Goal: Information Seeking & Learning: Learn about a topic

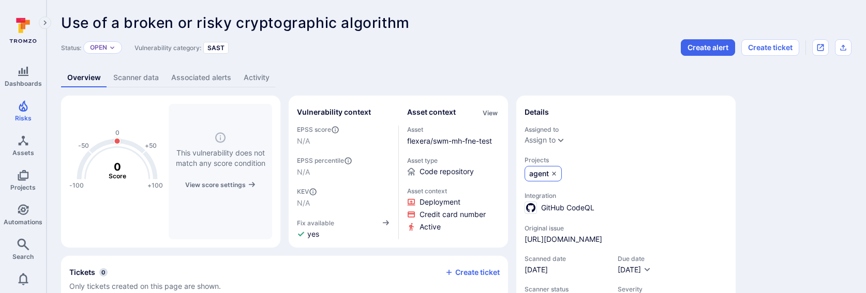
click at [554, 172] on icon "details card" at bounding box center [554, 174] width 6 height 6
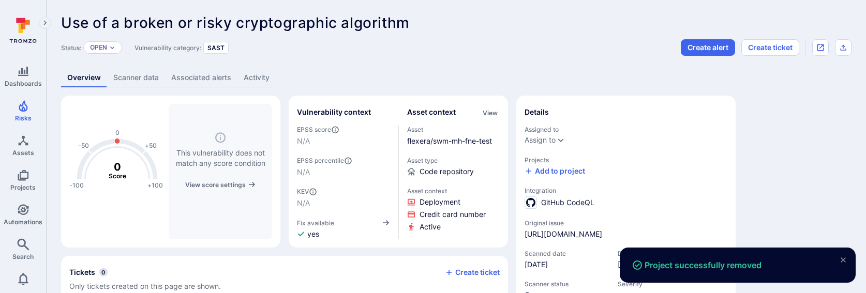
click at [134, 73] on link "Scanner data" at bounding box center [136, 77] width 58 height 19
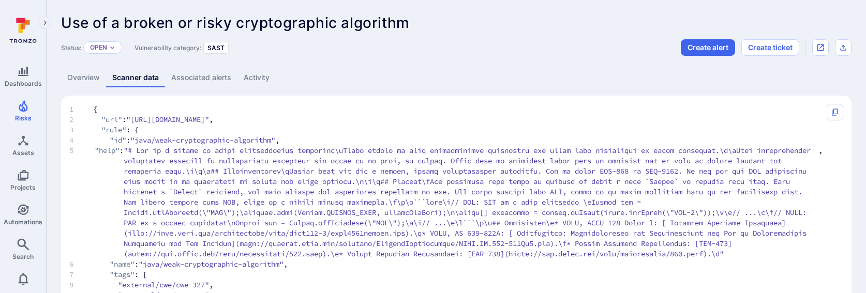
click at [244, 72] on link "Activity" at bounding box center [256, 77] width 38 height 19
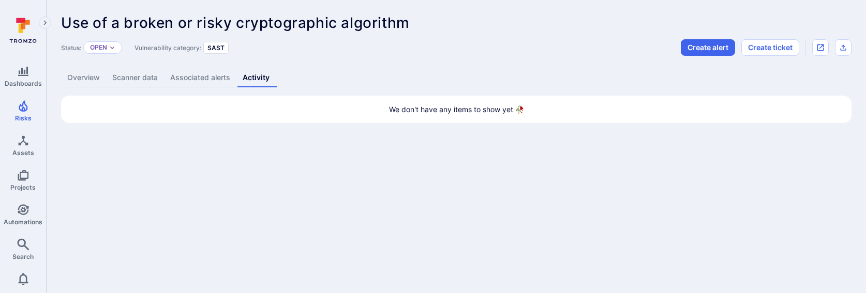
click at [75, 71] on link "Overview" at bounding box center [83, 77] width 45 height 19
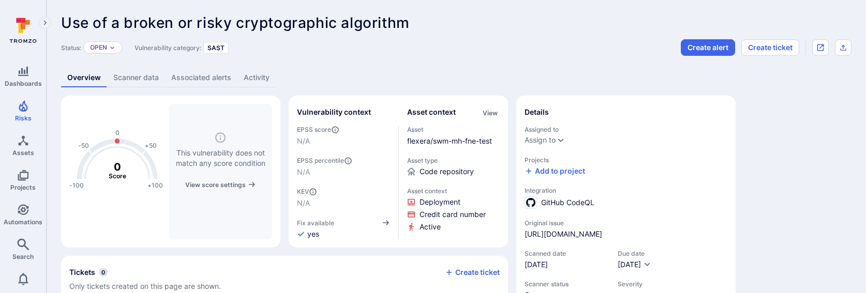
click at [347, 75] on div "Overview Scanner data Associated alerts Activity" at bounding box center [456, 77] width 790 height 19
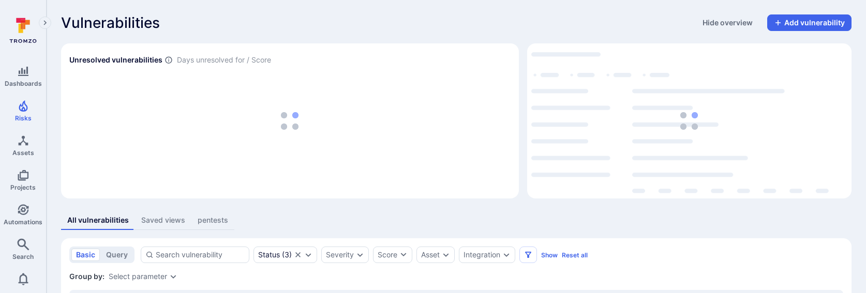
scroll to position [60, 0]
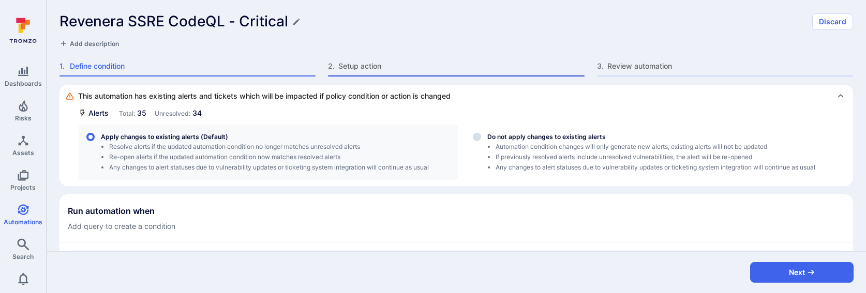
click at [381, 64] on span "Setup action" at bounding box center [461, 66] width 246 height 10
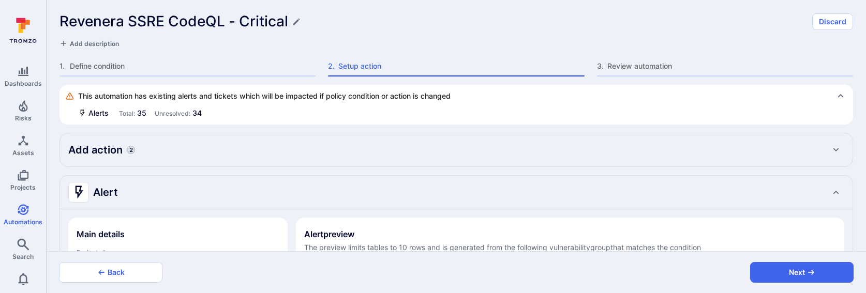
type textarea "x"
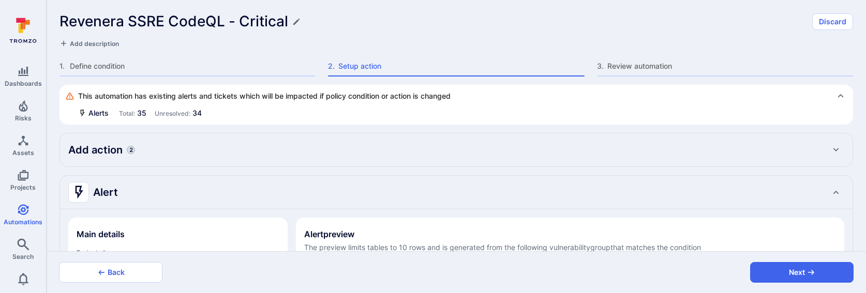
type textarea "x"
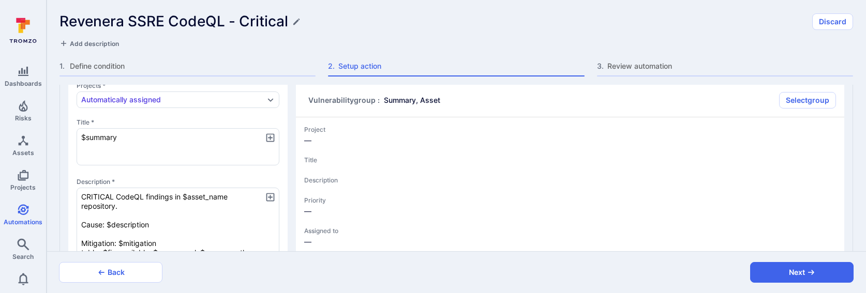
type textarea "x"
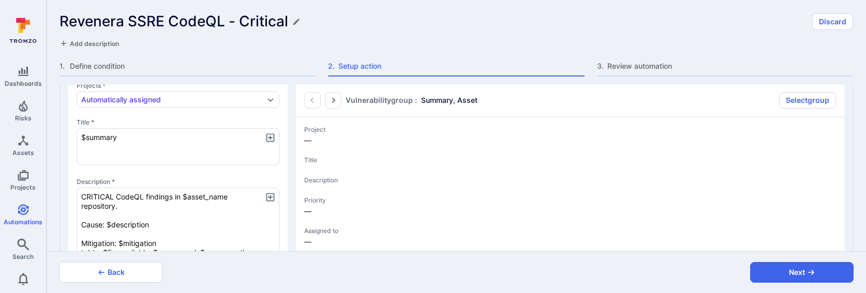
type textarea "x"
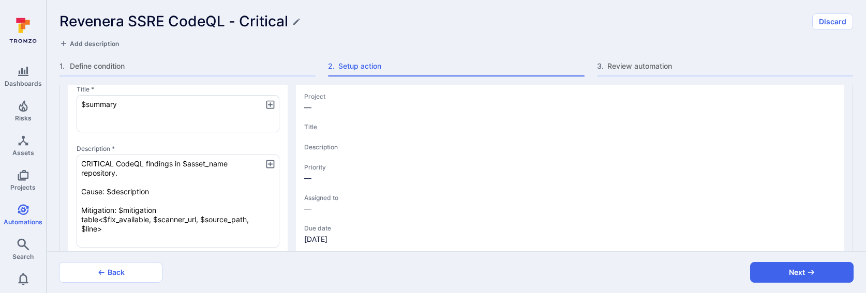
type textarea "x"
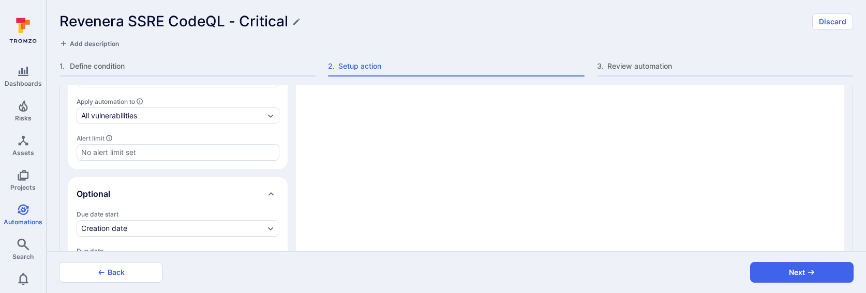
type textarea "x"
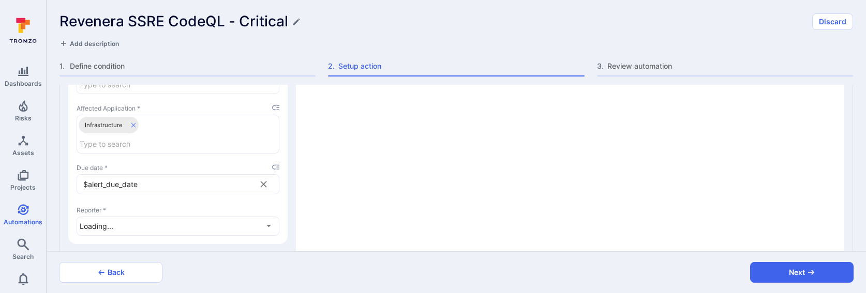
scroll to position [1170, 0]
